Goal: Check status: Check status

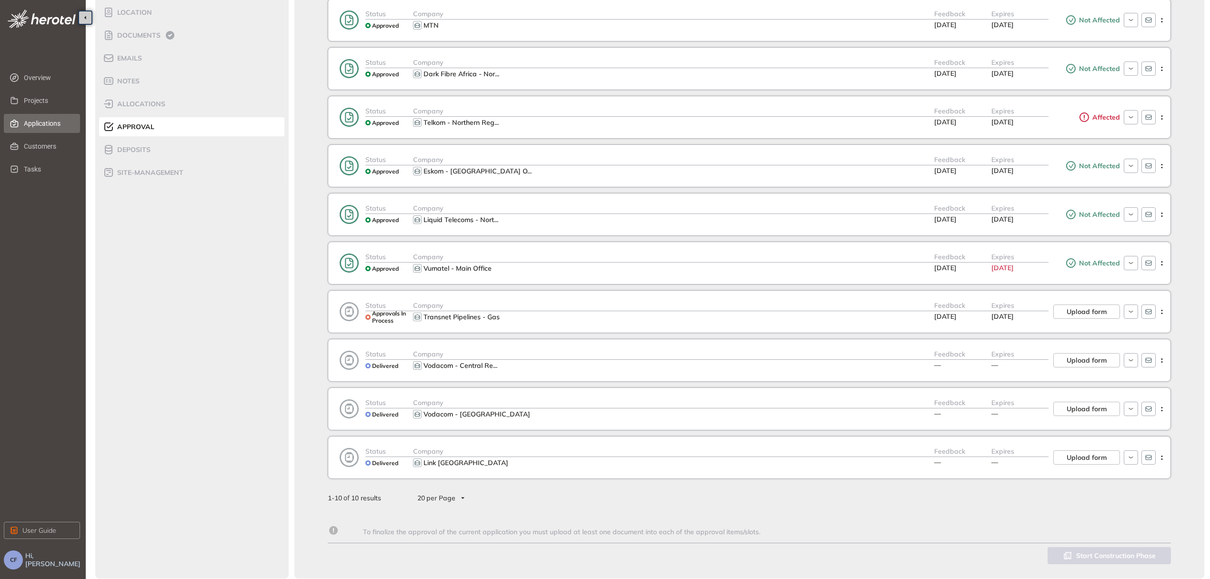
click at [36, 114] on span "Applications" at bounding box center [48, 123] width 49 height 19
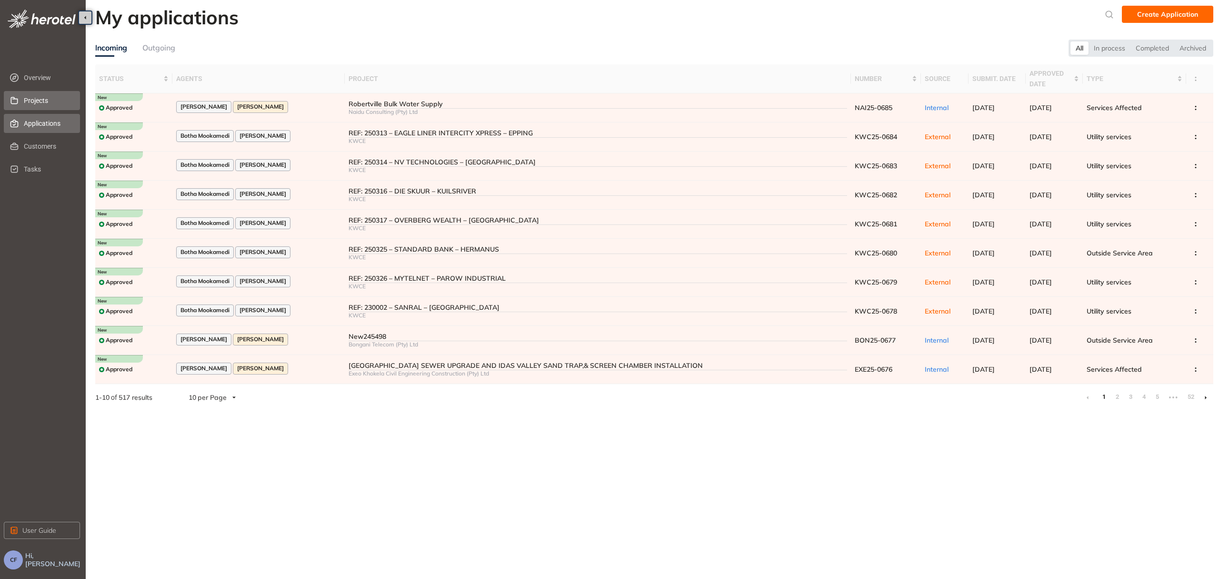
click at [31, 93] on span "Projects" at bounding box center [48, 100] width 49 height 19
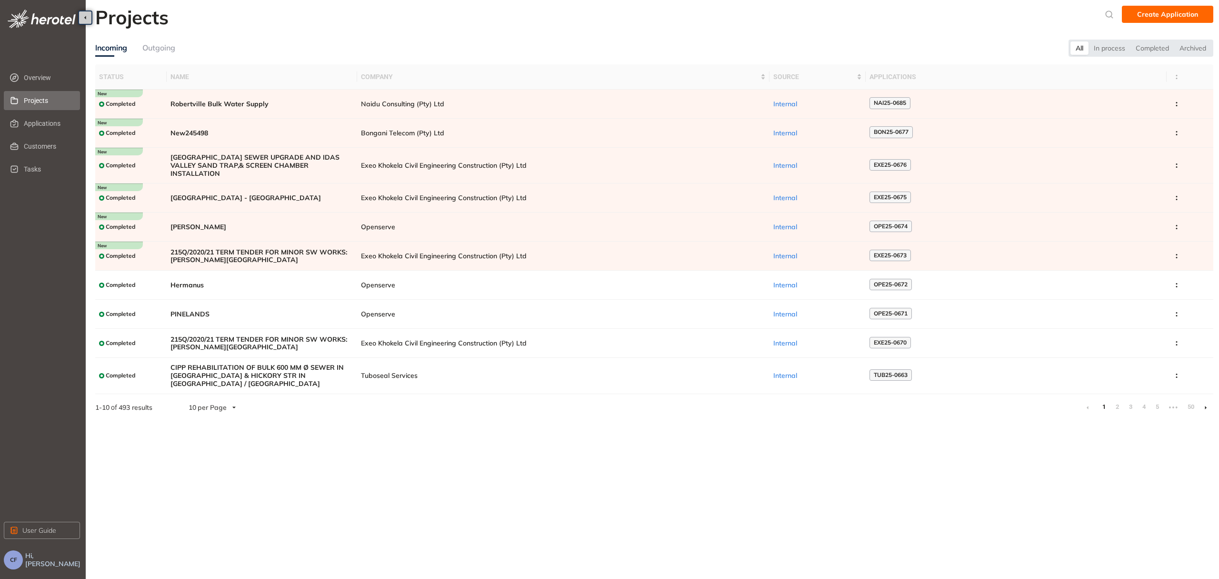
click at [148, 47] on div "Outgoing" at bounding box center [158, 48] width 33 height 12
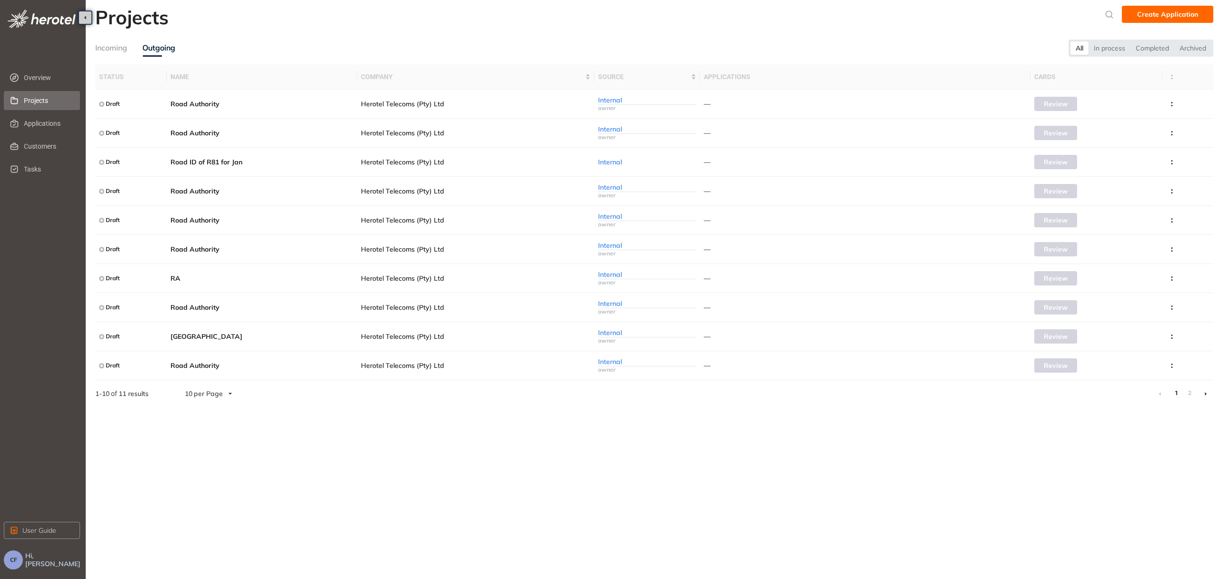
click at [110, 45] on div "Incoming" at bounding box center [111, 48] width 32 height 12
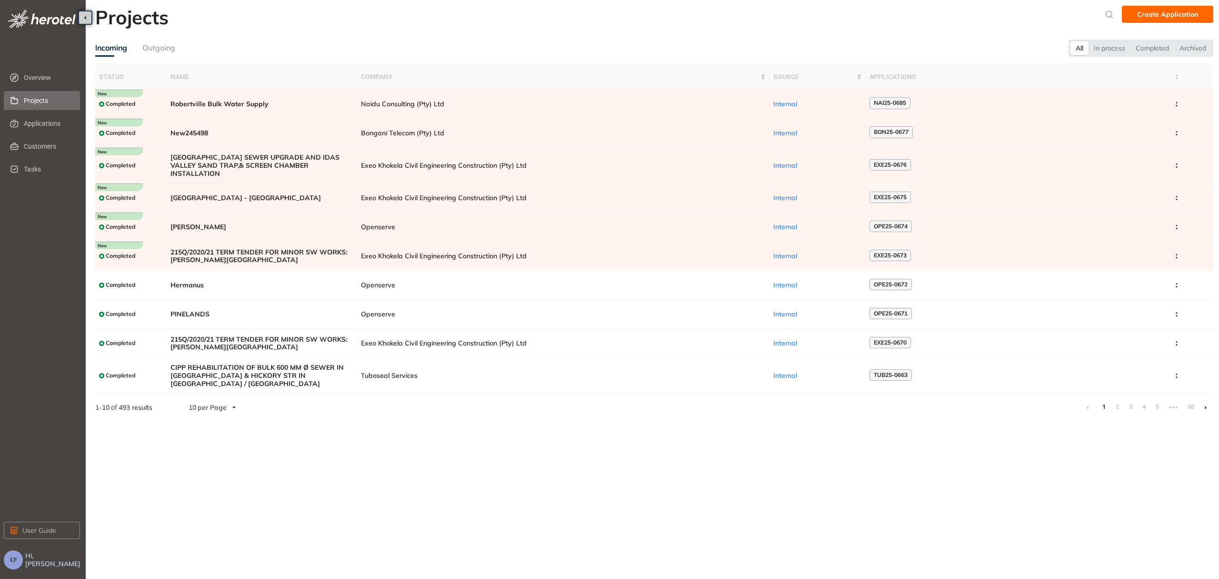
click at [25, 102] on span "Projects" at bounding box center [48, 100] width 49 height 19
click at [54, 121] on span "Applications" at bounding box center [48, 123] width 49 height 19
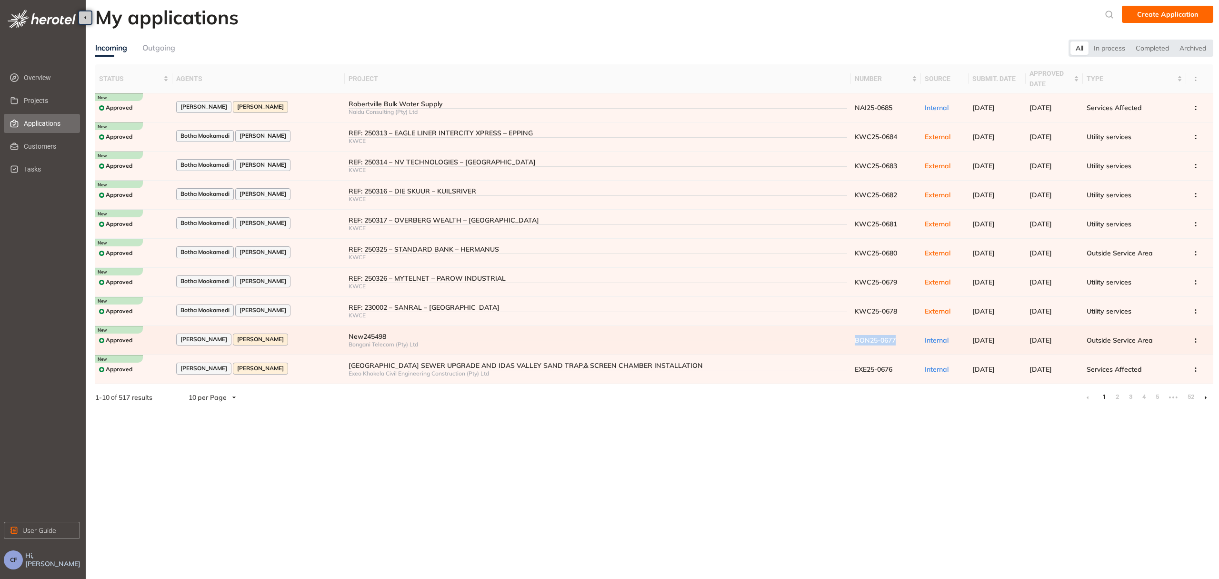
copy span "BON25-0677"
drag, startPoint x: 898, startPoint y: 339, endPoint x: 845, endPoint y: 338, distance: 52.9
click at [851, 338] on td "BON25-0677" at bounding box center [886, 340] width 70 height 29
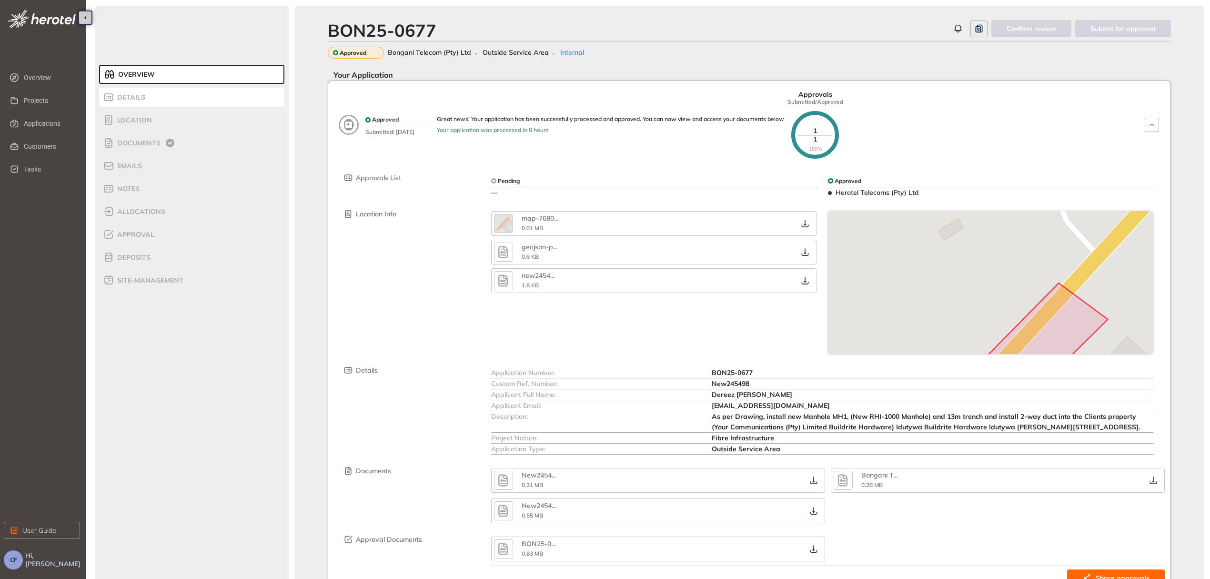
click at [160, 95] on div "Details" at bounding box center [143, 96] width 81 height 11
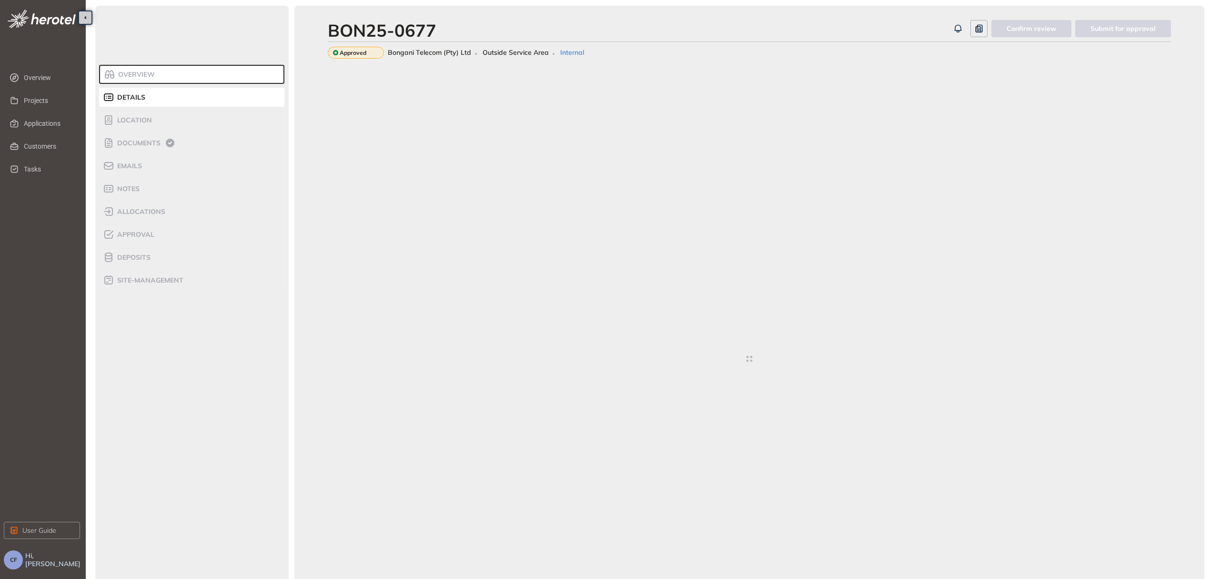
type textarea "**********"
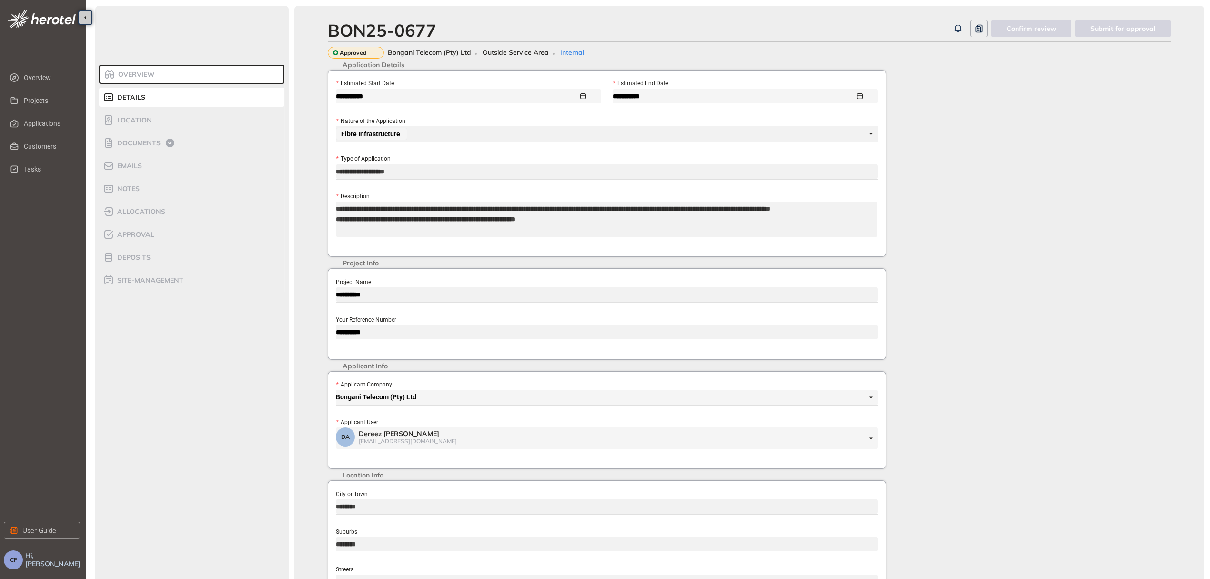
click at [329, 335] on div "**********" at bounding box center [607, 372] width 570 height 605
click at [30, 124] on span "Applications" at bounding box center [48, 123] width 49 height 19
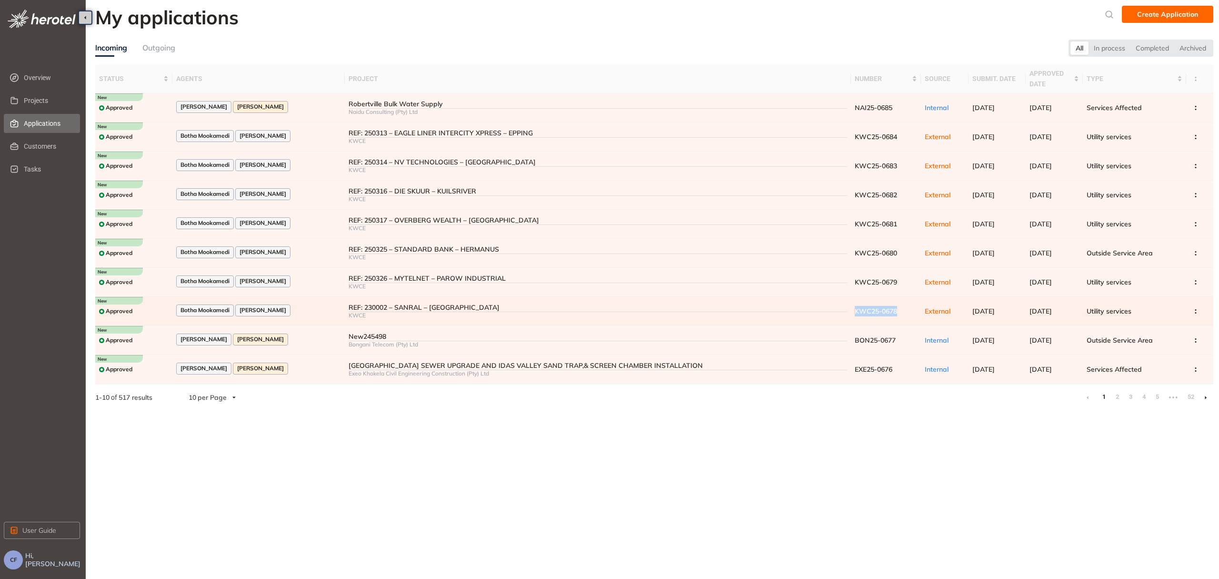
copy span "KWC25-0678"
drag, startPoint x: 843, startPoint y: 309, endPoint x: 889, endPoint y: 310, distance: 45.7
click at [889, 310] on td "KWC25-0678" at bounding box center [886, 311] width 70 height 29
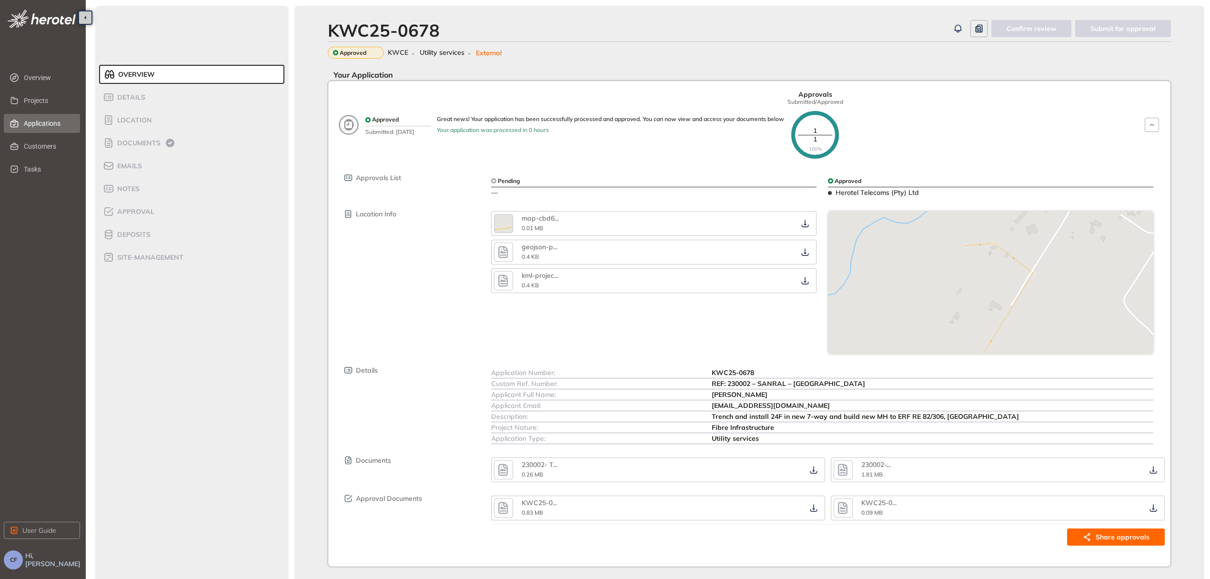
click at [35, 126] on span "Applications" at bounding box center [48, 123] width 49 height 19
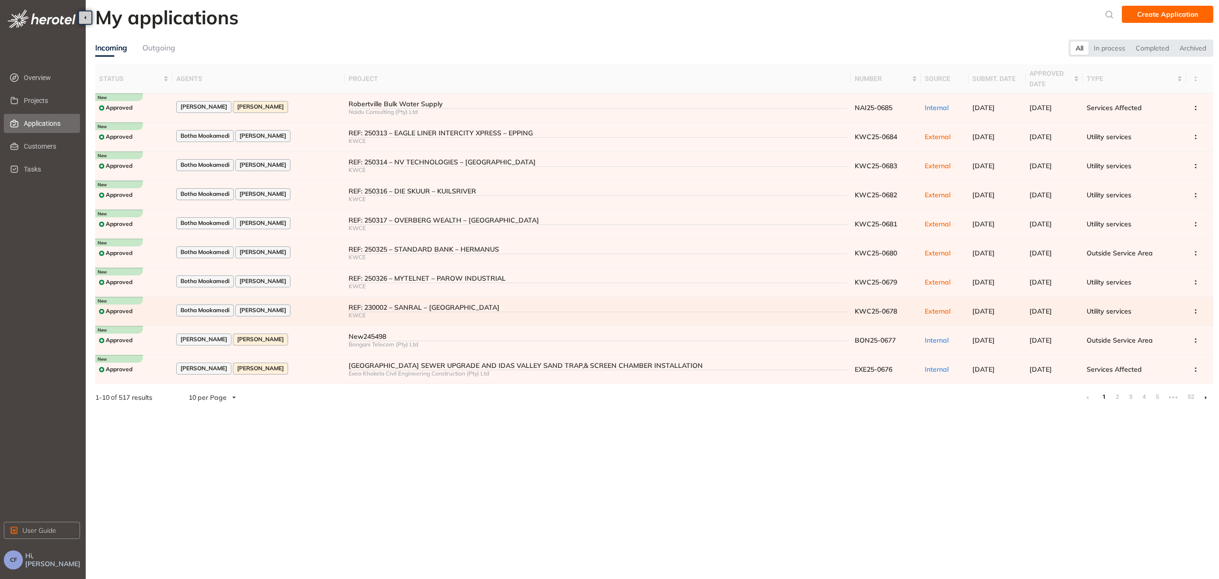
click at [781, 301] on td "REF: 230002 – SANRAL – [GEOGRAPHIC_DATA] KWCE" at bounding box center [598, 311] width 506 height 29
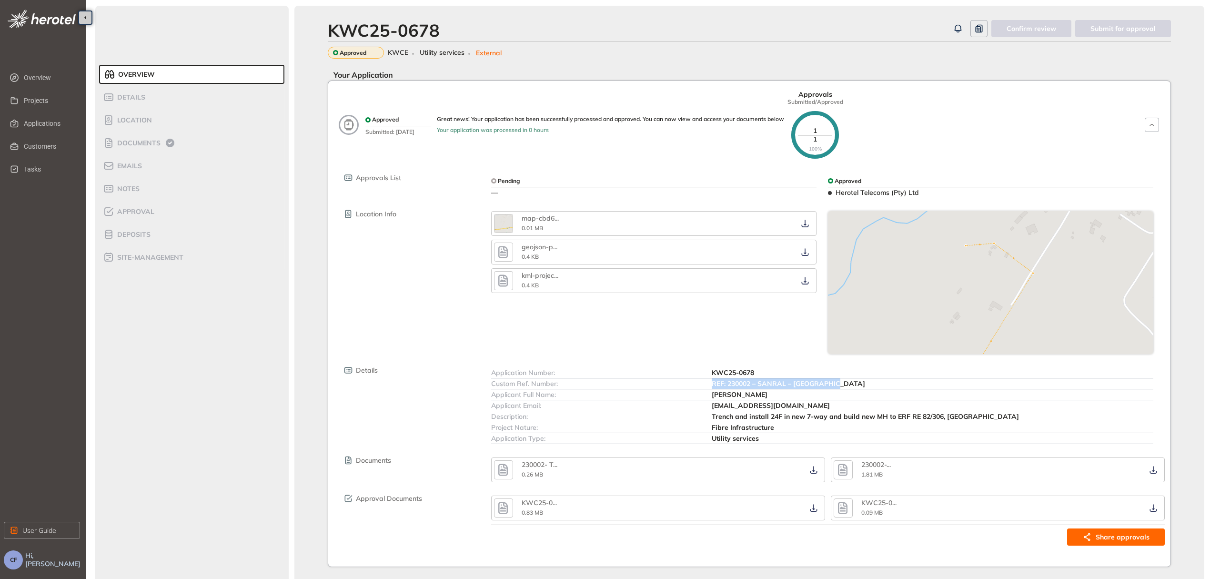
drag, startPoint x: 712, startPoint y: 381, endPoint x: 846, endPoint y: 381, distance: 133.4
click at [846, 381] on div "REF: 230002 – SANRAL – [GEOGRAPHIC_DATA]" at bounding box center [932, 383] width 441 height 10
copy span "REF: 230002 – SANRAL – [GEOGRAPHIC_DATA]"
click at [32, 122] on span "Applications" at bounding box center [48, 123] width 49 height 19
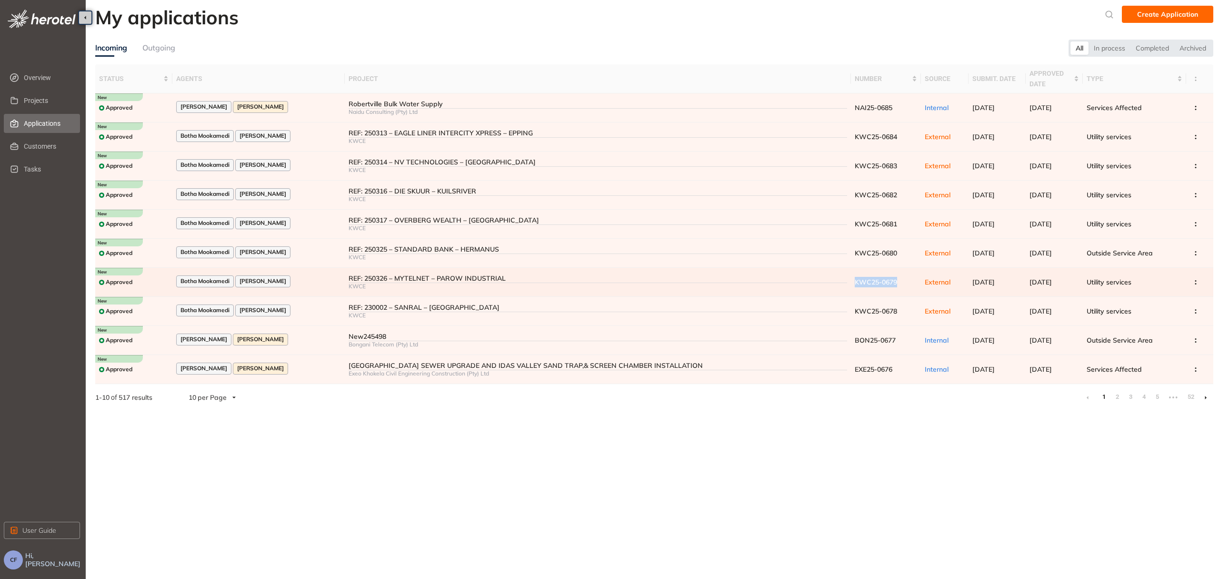
copy span "KWC25-0679"
drag, startPoint x: 843, startPoint y: 279, endPoint x: 889, endPoint y: 279, distance: 46.2
click at [889, 279] on td "KWC25-0679" at bounding box center [886, 282] width 70 height 29
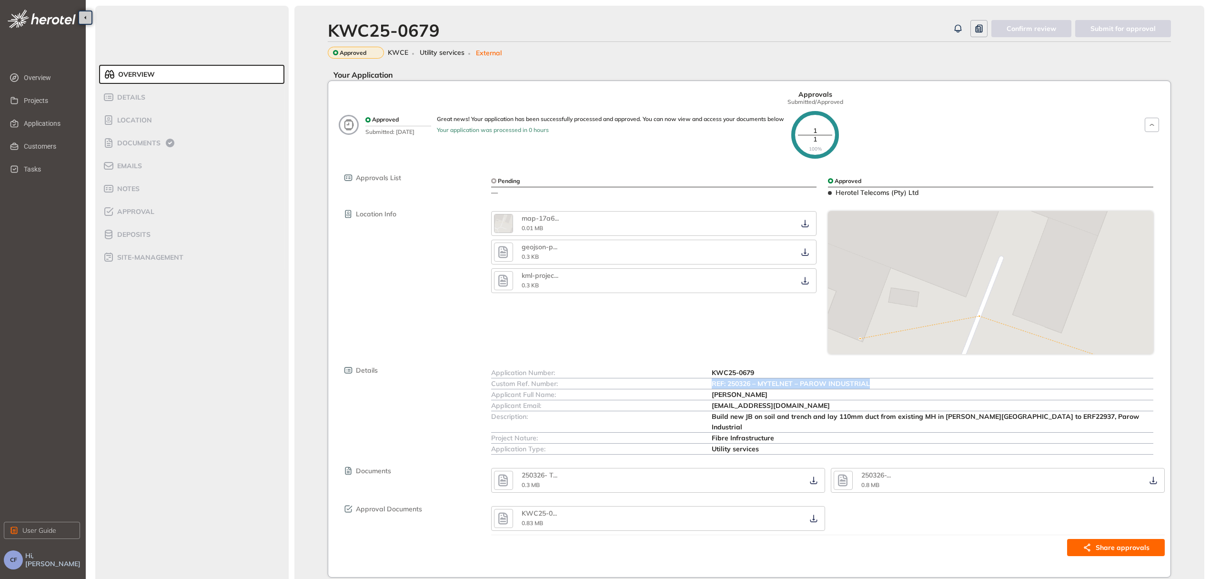
drag, startPoint x: 712, startPoint y: 386, endPoint x: 878, endPoint y: 377, distance: 166.0
click at [878, 378] on div "REF: 250326 – MYTELNET – PAROW INDUSTRIAL" at bounding box center [932, 383] width 441 height 10
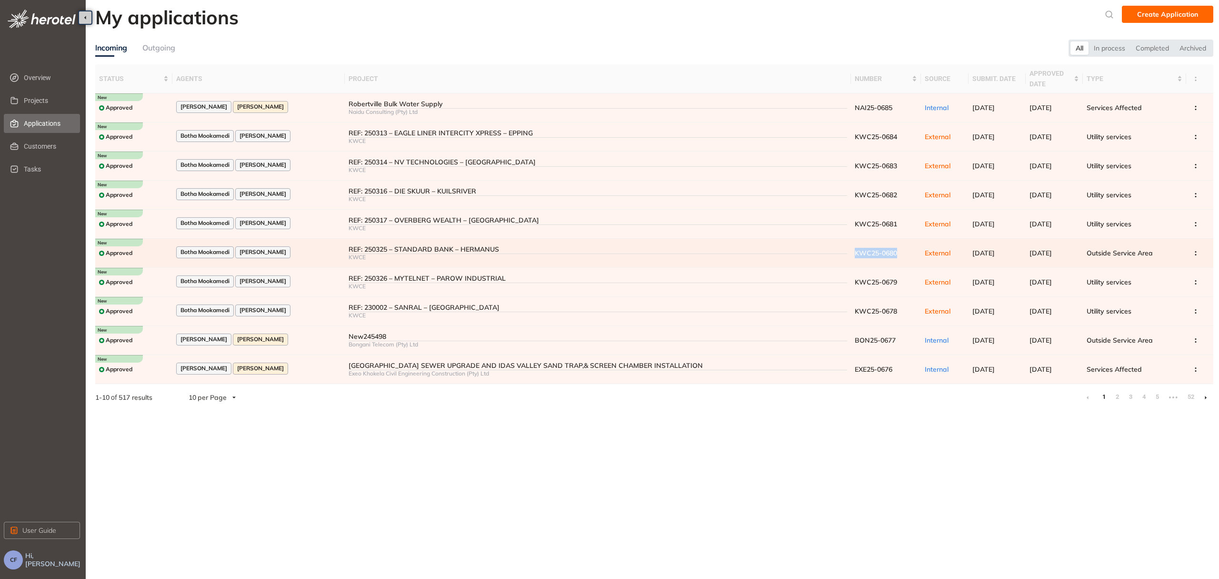
drag, startPoint x: 843, startPoint y: 251, endPoint x: 889, endPoint y: 251, distance: 45.7
click at [889, 251] on td "KWC25-0680" at bounding box center [886, 253] width 70 height 29
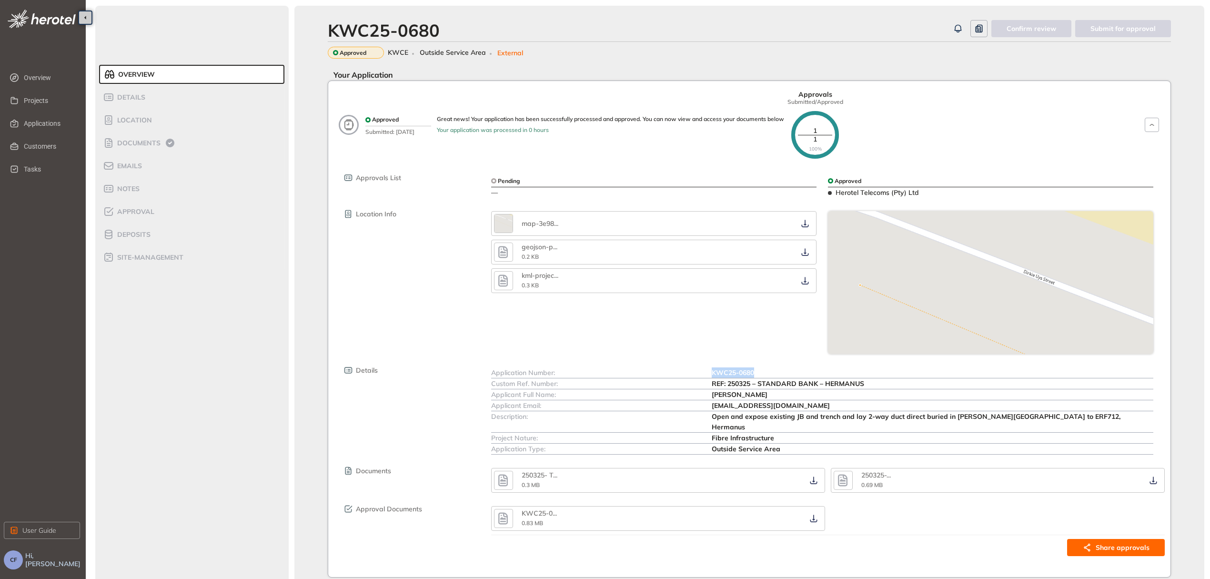
drag, startPoint x: 710, startPoint y: 373, endPoint x: 759, endPoint y: 371, distance: 49.6
click at [759, 371] on div "Application Number: KWC25-0680" at bounding box center [822, 372] width 662 height 11
copy div "KWC25-0680"
drag, startPoint x: 712, startPoint y: 384, endPoint x: 869, endPoint y: 387, distance: 156.2
click at [869, 387] on div "REF: 250325 – STANDARD BANK – HERMANUS" at bounding box center [932, 383] width 441 height 10
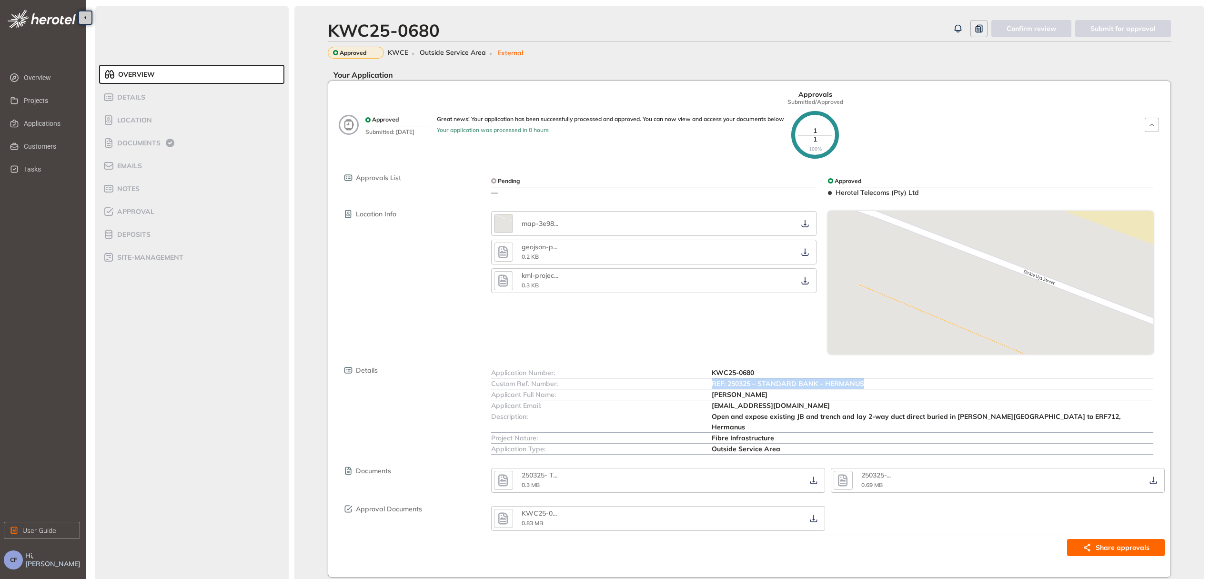
copy span "REF: 250325 – STANDARD BANK – HERMANUS"
click at [55, 126] on span "Applications" at bounding box center [48, 123] width 49 height 19
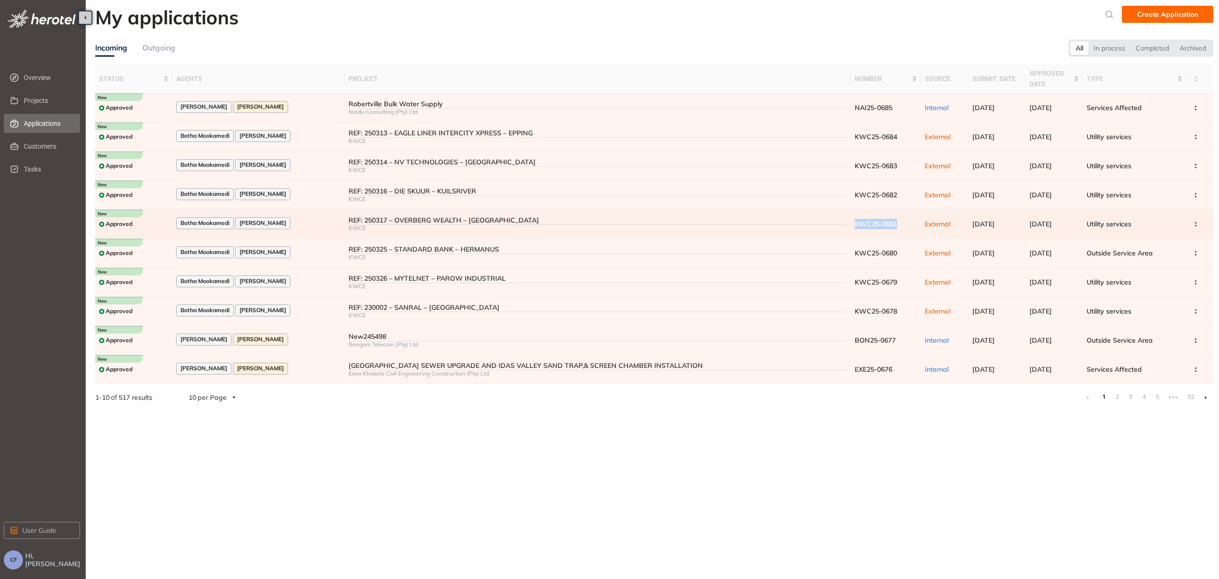
drag, startPoint x: 845, startPoint y: 225, endPoint x: 888, endPoint y: 225, distance: 43.3
click at [888, 225] on td "KWC25-0681" at bounding box center [886, 224] width 70 height 29
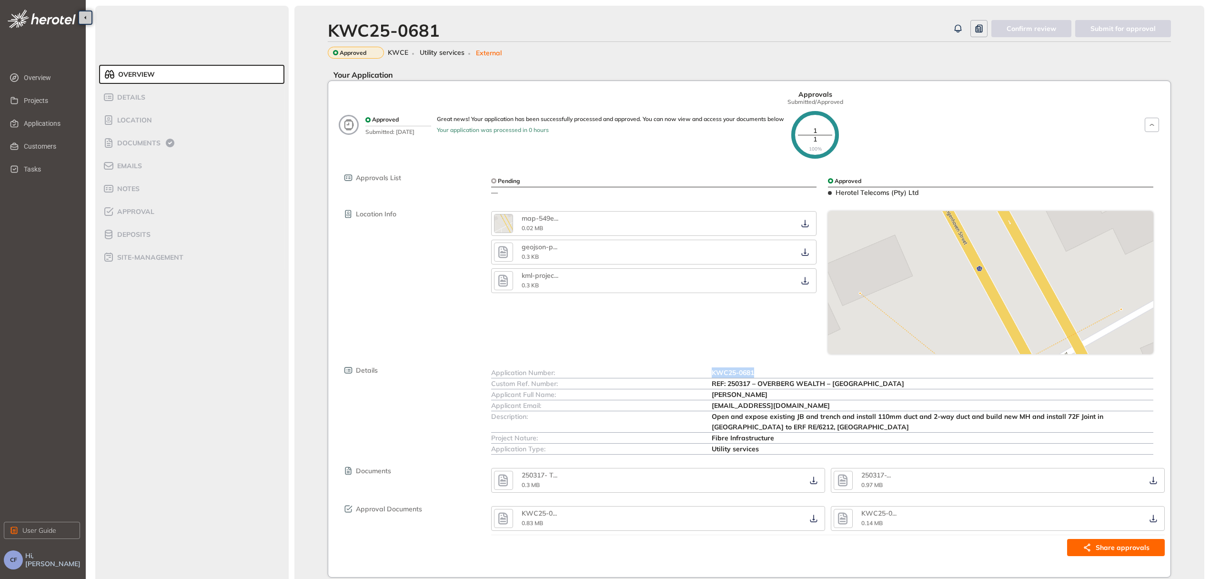
drag, startPoint x: 712, startPoint y: 372, endPoint x: 758, endPoint y: 372, distance: 45.2
click at [758, 372] on div "KWC25-0681" at bounding box center [932, 372] width 441 height 10
copy span "KWC25-0681"
drag, startPoint x: 711, startPoint y: 381, endPoint x: 882, endPoint y: 382, distance: 171.5
click at [882, 382] on div "Custom Ref. Number: REF: 250317 – OVERBERG WEALTH – [GEOGRAPHIC_DATA]" at bounding box center [822, 383] width 662 height 11
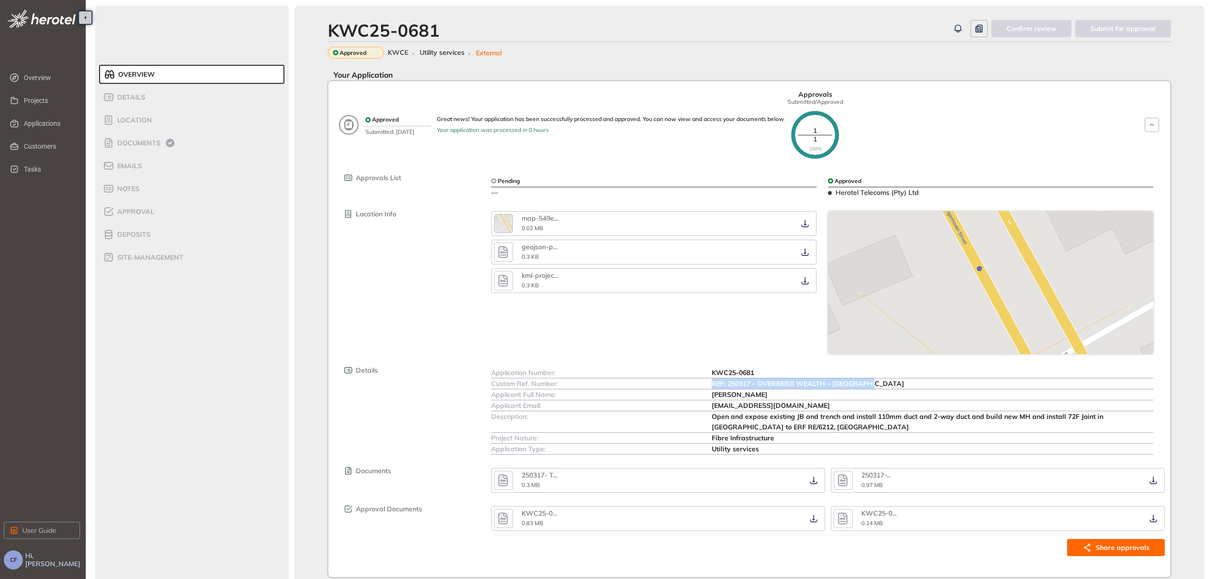
copy div "REF: 250317 – OVERBERG WEALTH – [GEOGRAPHIC_DATA]"
click at [42, 116] on span "Applications" at bounding box center [48, 123] width 49 height 19
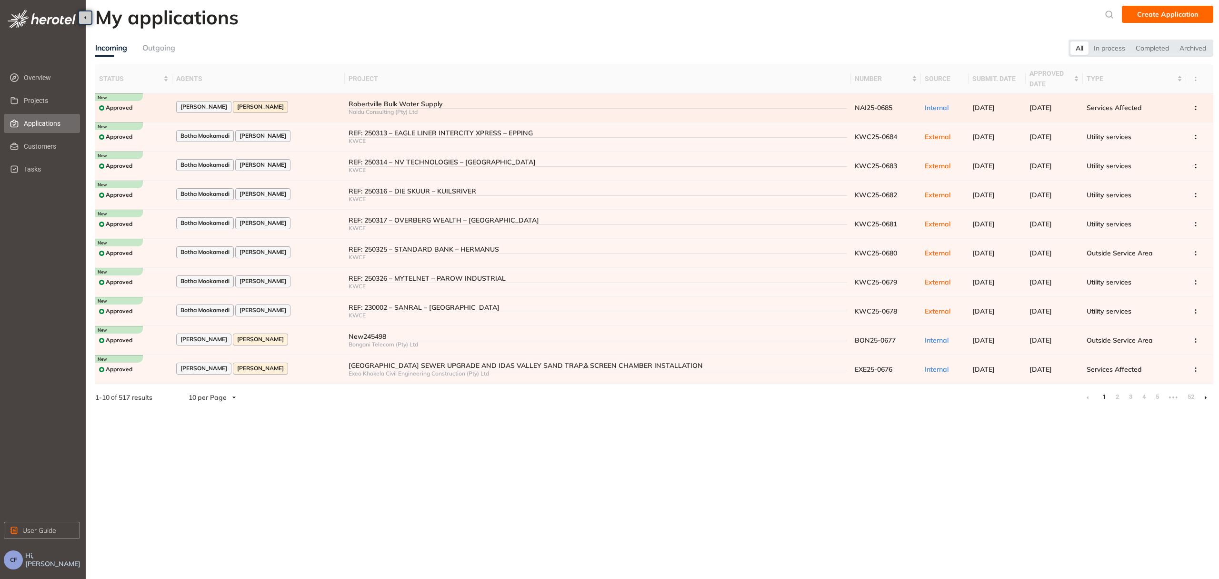
click at [690, 97] on td "Robertville Bulk Water Supply Naidu Consulting (Pty) Ltd" at bounding box center [598, 107] width 506 height 29
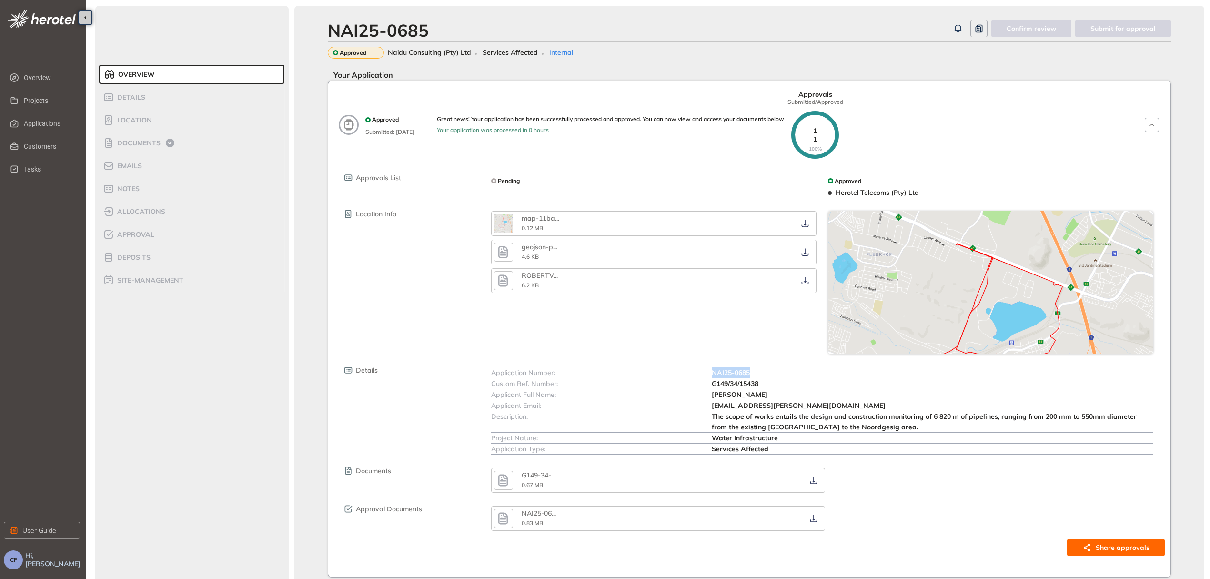
drag, startPoint x: 712, startPoint y: 370, endPoint x: 762, endPoint y: 365, distance: 50.2
click at [762, 365] on div "Application Number: NAI25-0685 Custom Ref. Number: G149/34/15438 Applicant Full…" at bounding box center [822, 409] width 685 height 89
copy span "NAI25-0685"
